Goal: Find contact information

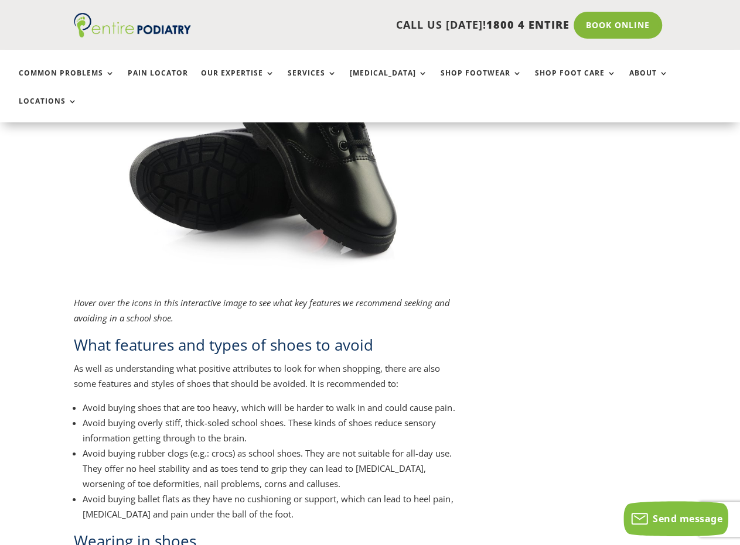
scroll to position [1850, 0]
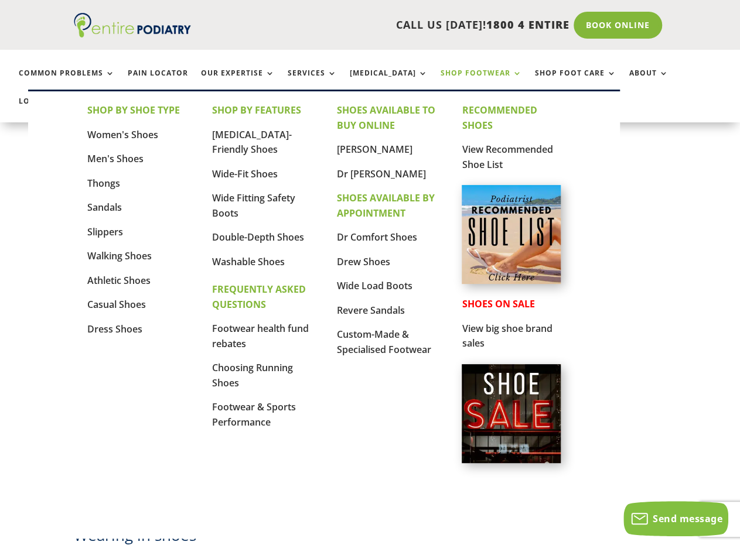
click at [451, 73] on link "Shop Footwear" at bounding box center [481, 81] width 81 height 25
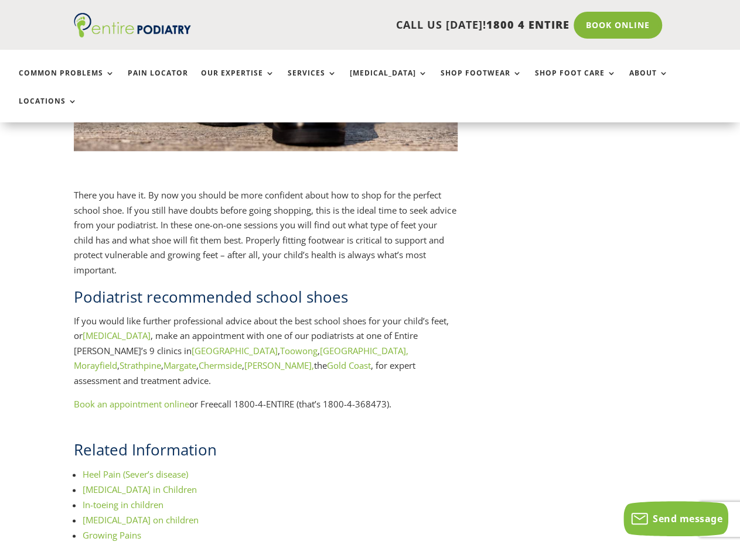
scroll to position [2650, 0]
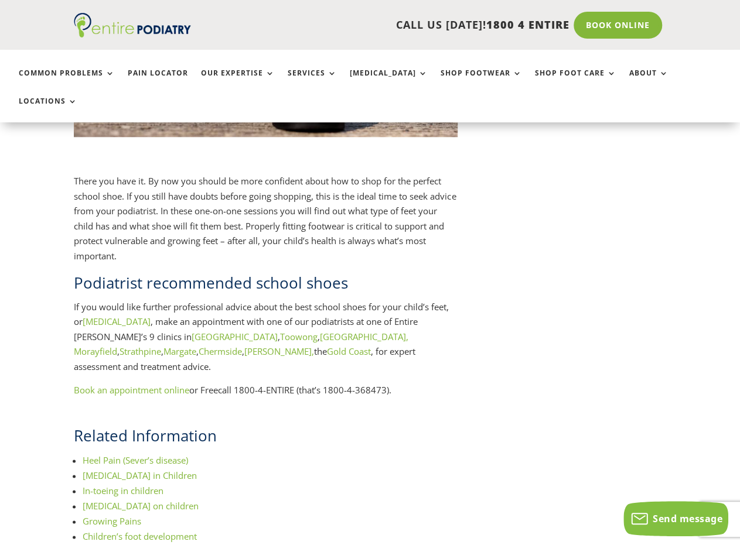
click at [192, 331] on link "[GEOGRAPHIC_DATA]" at bounding box center [235, 337] width 86 height 12
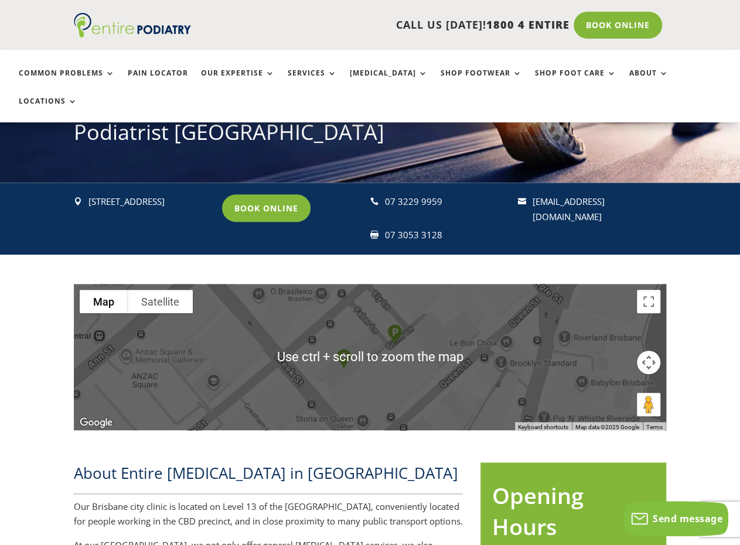
scroll to position [148, 0]
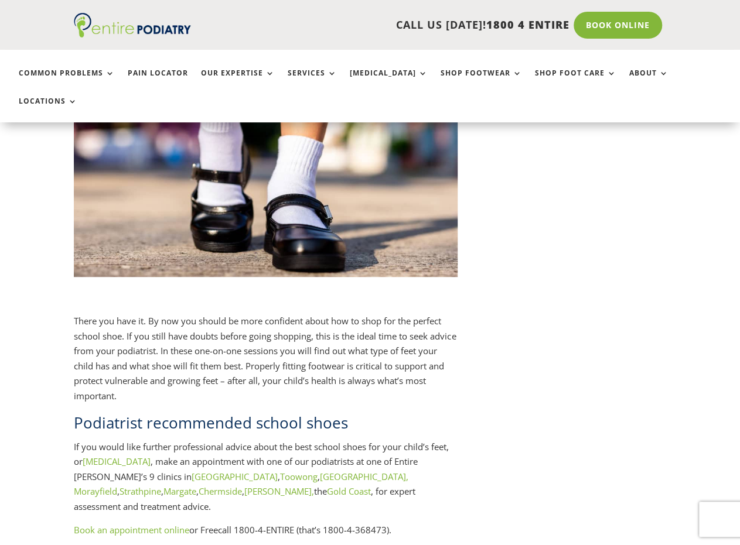
scroll to position [2650, 0]
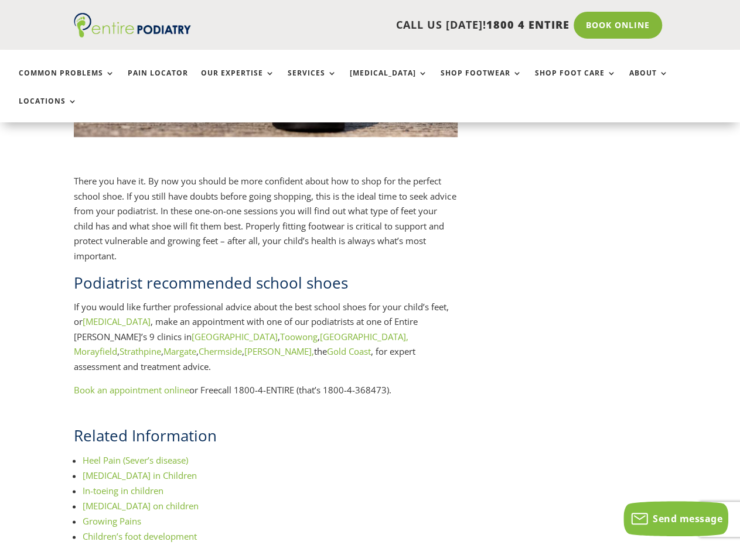
click at [327, 346] on link "Gold Coast" at bounding box center [349, 352] width 44 height 12
